Goal: Check status: Check status

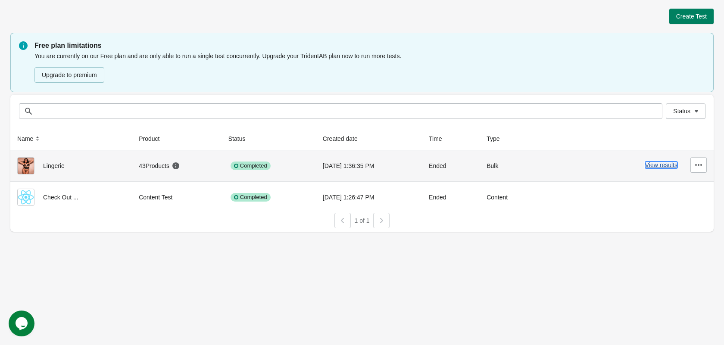
click at [653, 163] on button "View results" at bounding box center [661, 165] width 32 height 7
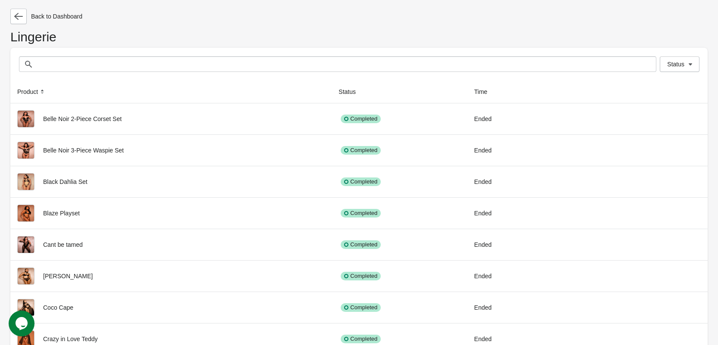
click at [413, 23] on div "Back to Dashboard" at bounding box center [358, 17] width 697 height 16
click at [678, 60] on span "Status" at bounding box center [679, 64] width 25 height 9
click at [642, 44] on h1 "Lingerie" at bounding box center [358, 40] width 697 height 15
click at [21, 15] on icon "button" at bounding box center [18, 16] width 9 height 9
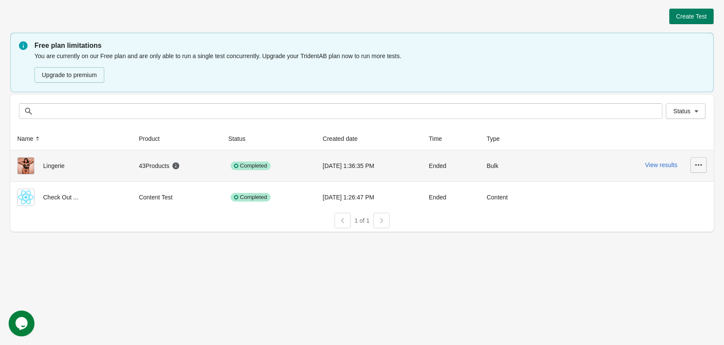
click at [696, 164] on icon "button" at bounding box center [698, 165] width 7 height 2
click at [698, 165] on icon "button" at bounding box center [698, 165] width 7 height 2
